Goal: Navigation & Orientation: Find specific page/section

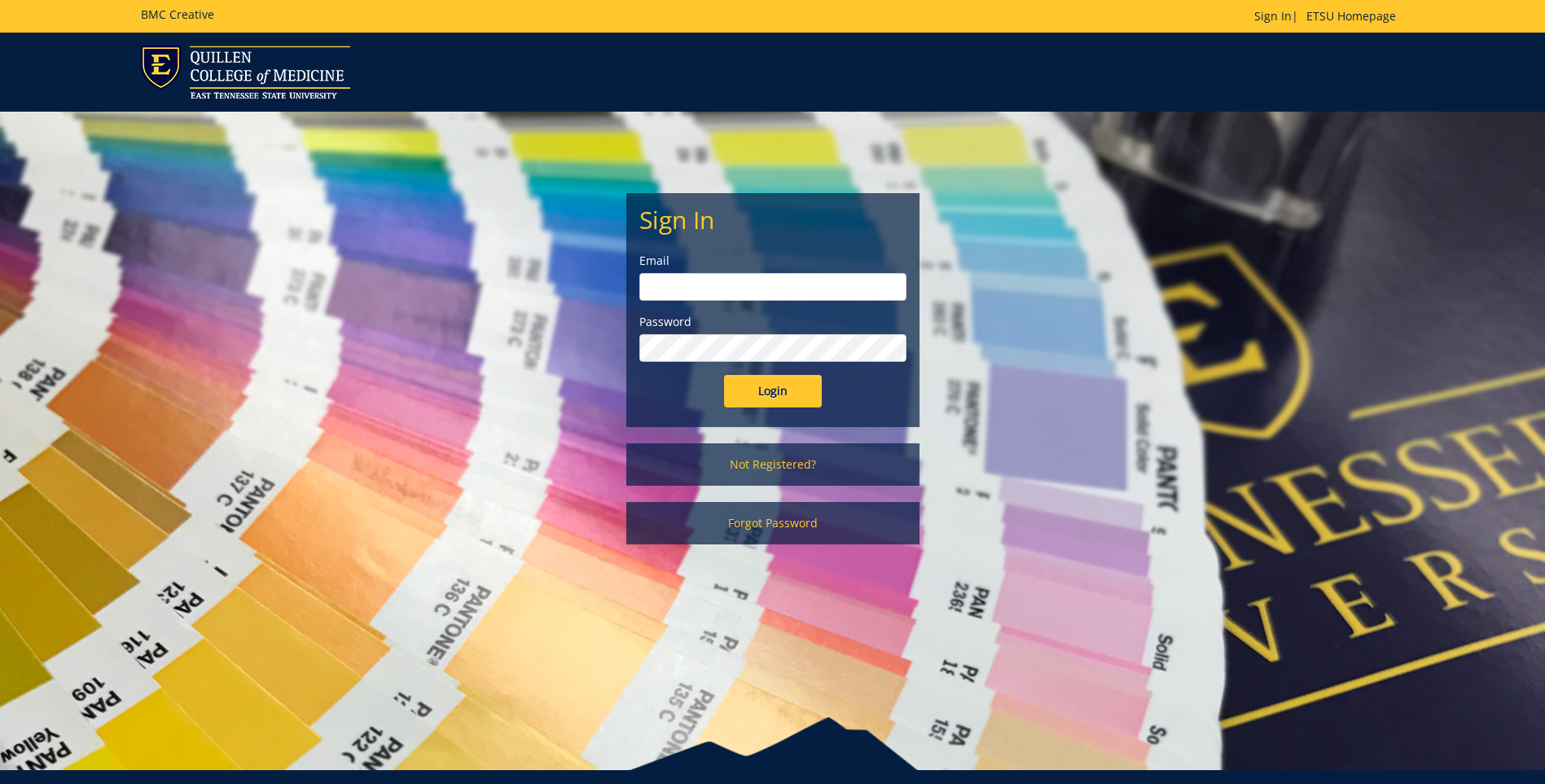
type input "[EMAIL_ADDRESS][DOMAIN_NAME]"
click at [747, 400] on input "Login" at bounding box center [772, 391] width 97 height 32
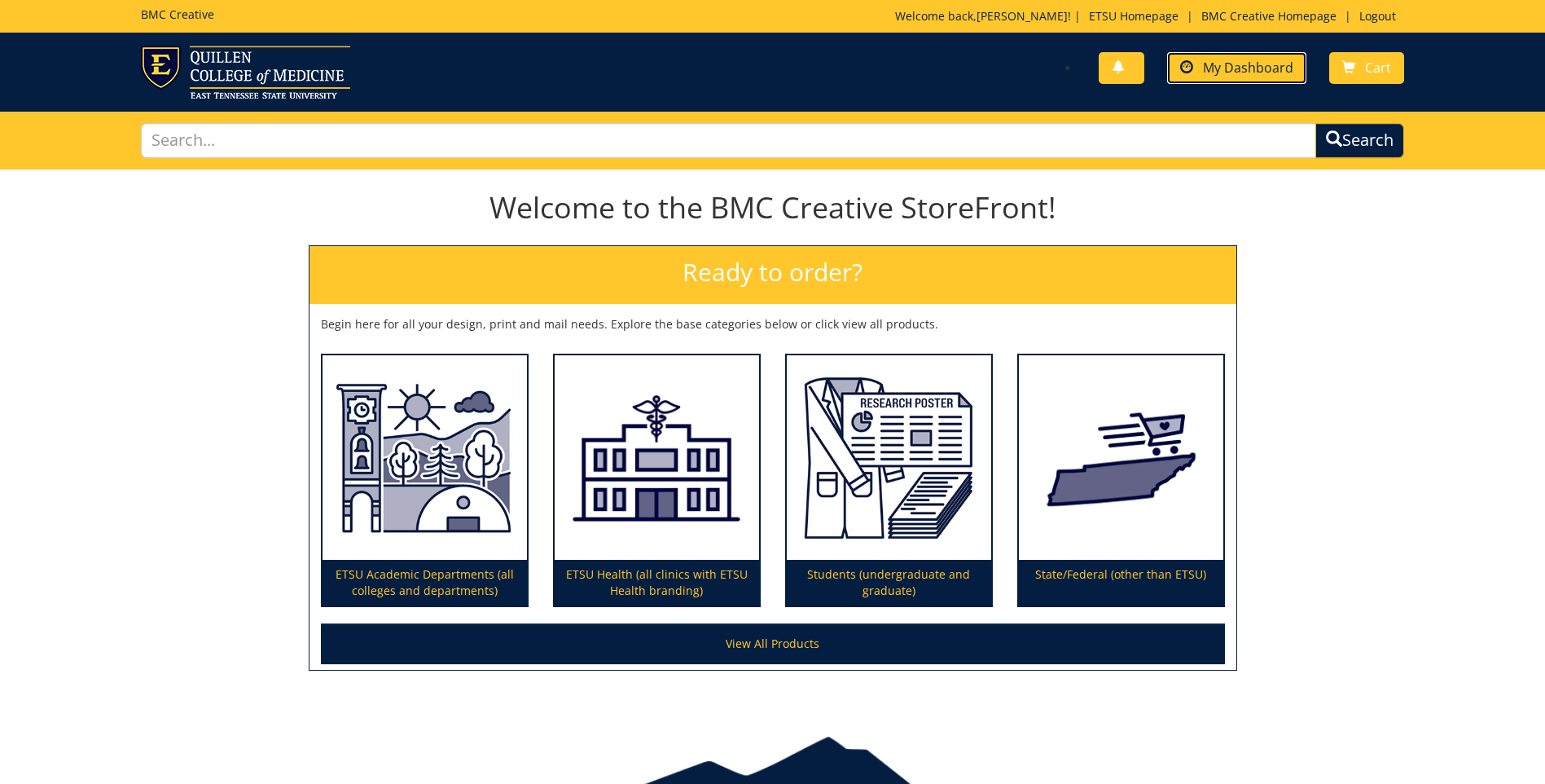
click at [1218, 78] on link "My Dashboard" at bounding box center [1237, 68] width 139 height 32
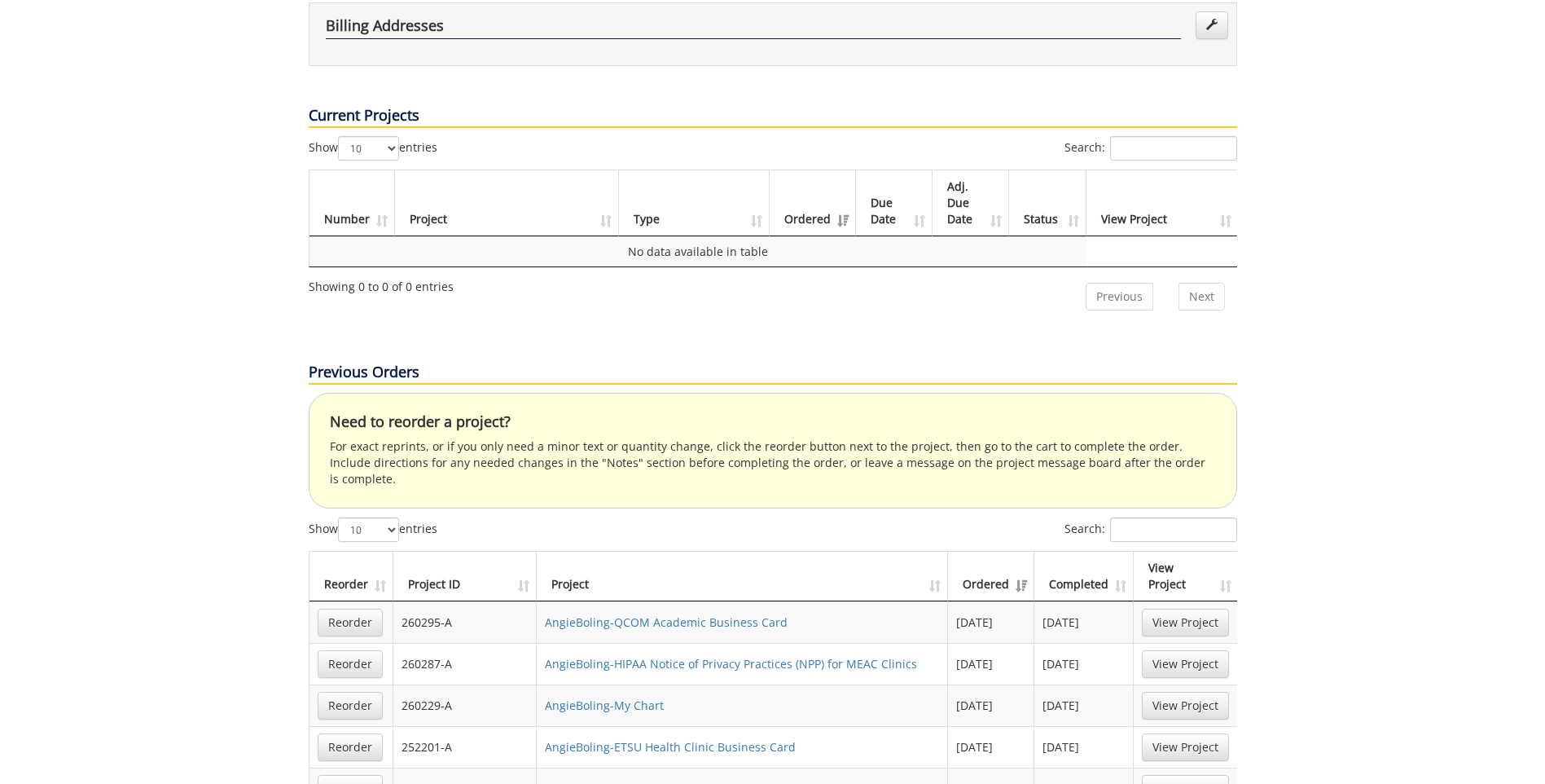
scroll to position [652, 0]
